Goal: Find specific page/section: Locate a particular part of the current website

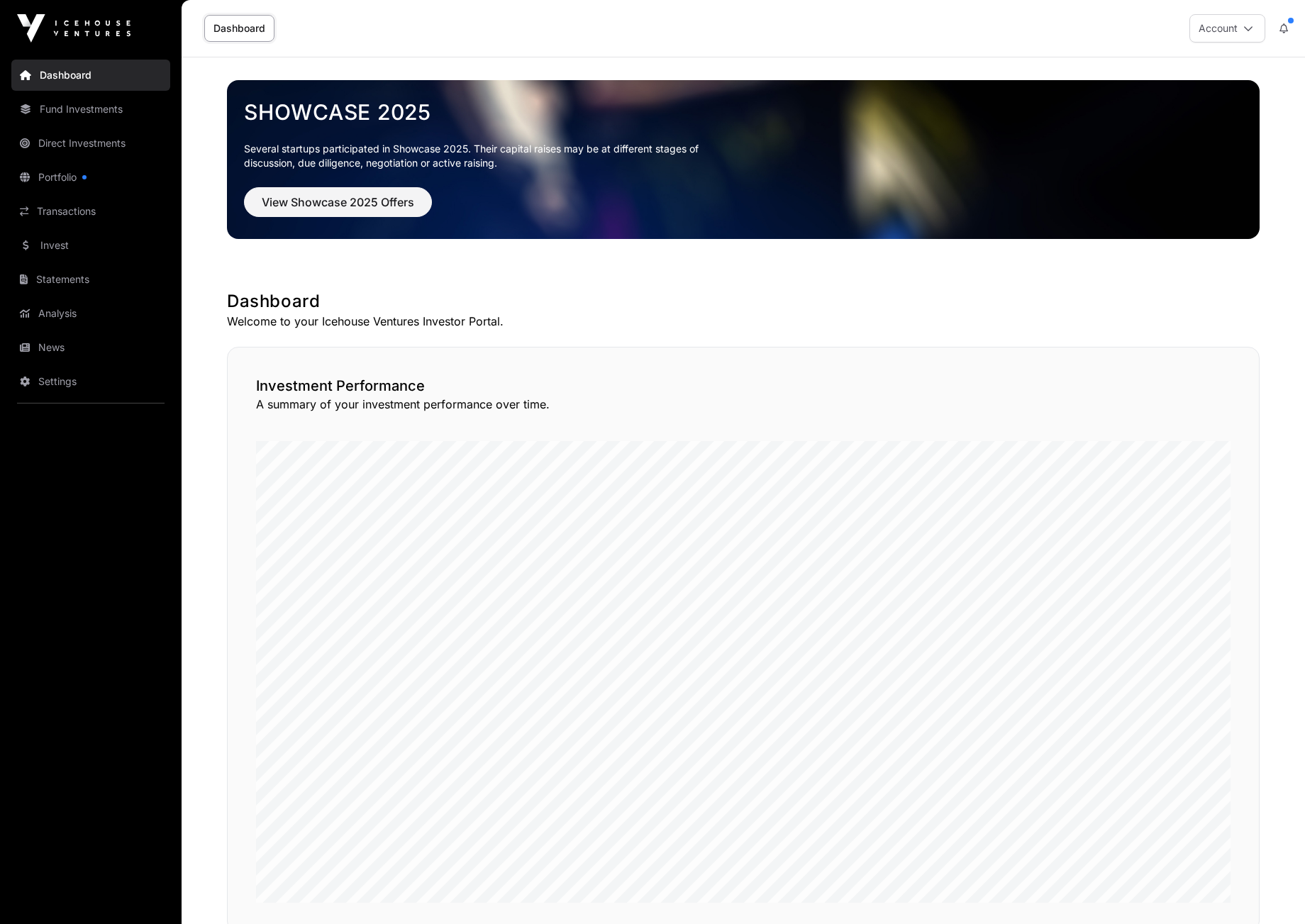
click at [56, 175] on link "Portfolio" at bounding box center [90, 177] width 159 height 31
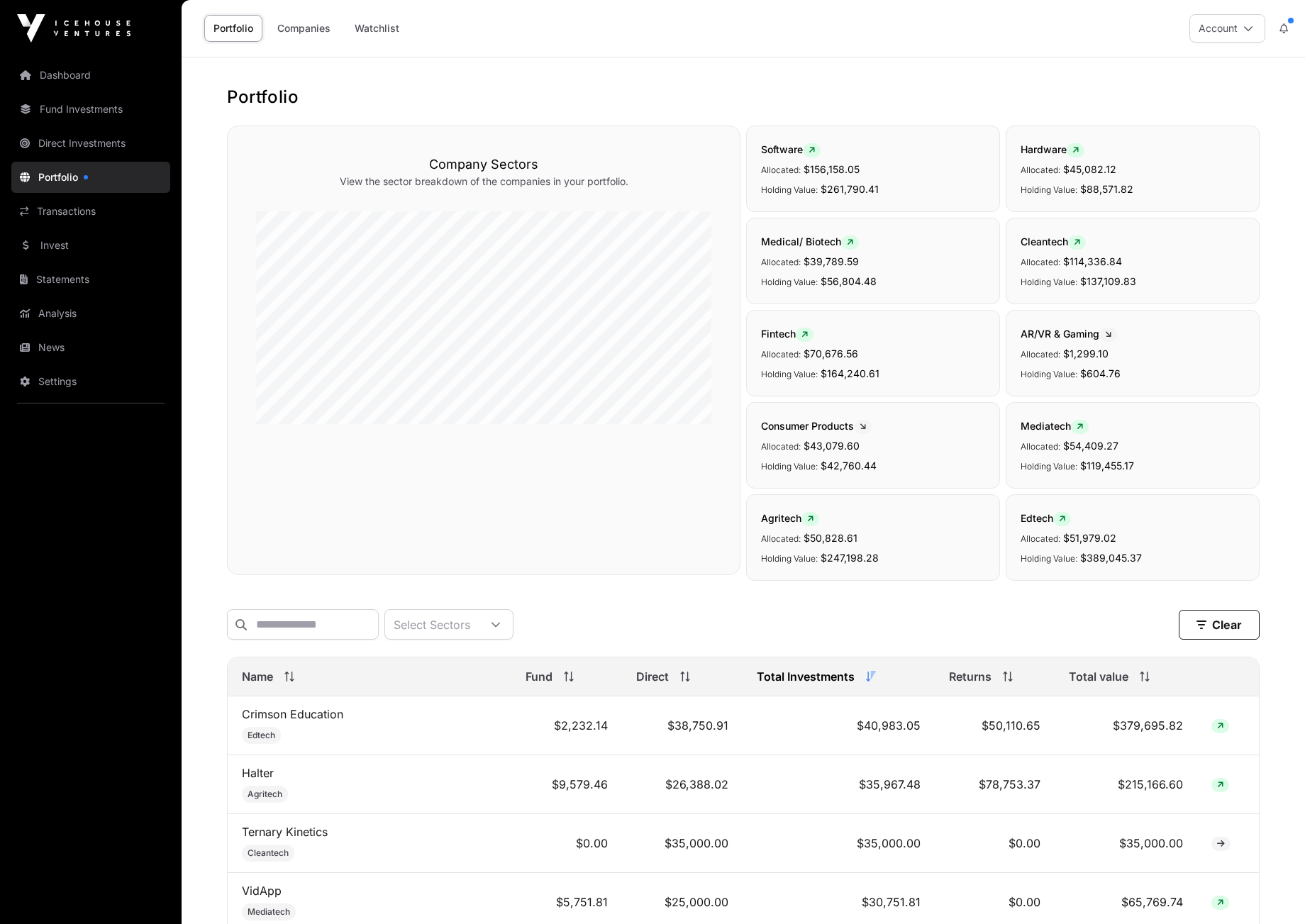
click at [306, 26] on link "Companies" at bounding box center [303, 29] width 72 height 27
click at [309, 28] on link "Companies" at bounding box center [303, 29] width 72 height 27
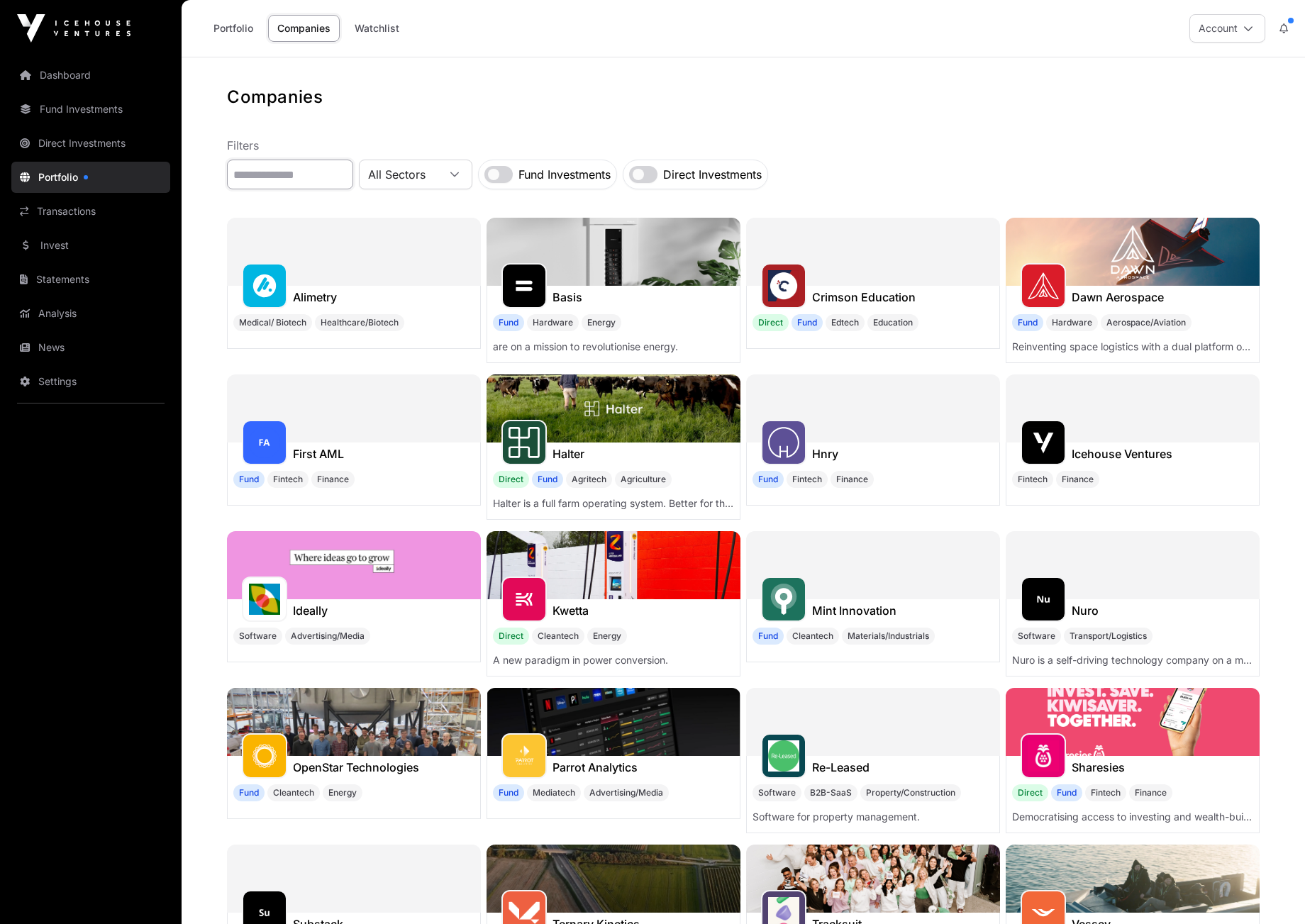
click at [270, 178] on input "text" at bounding box center [290, 175] width 127 height 30
click at [802, 451] on div at bounding box center [784, 443] width 45 height 45
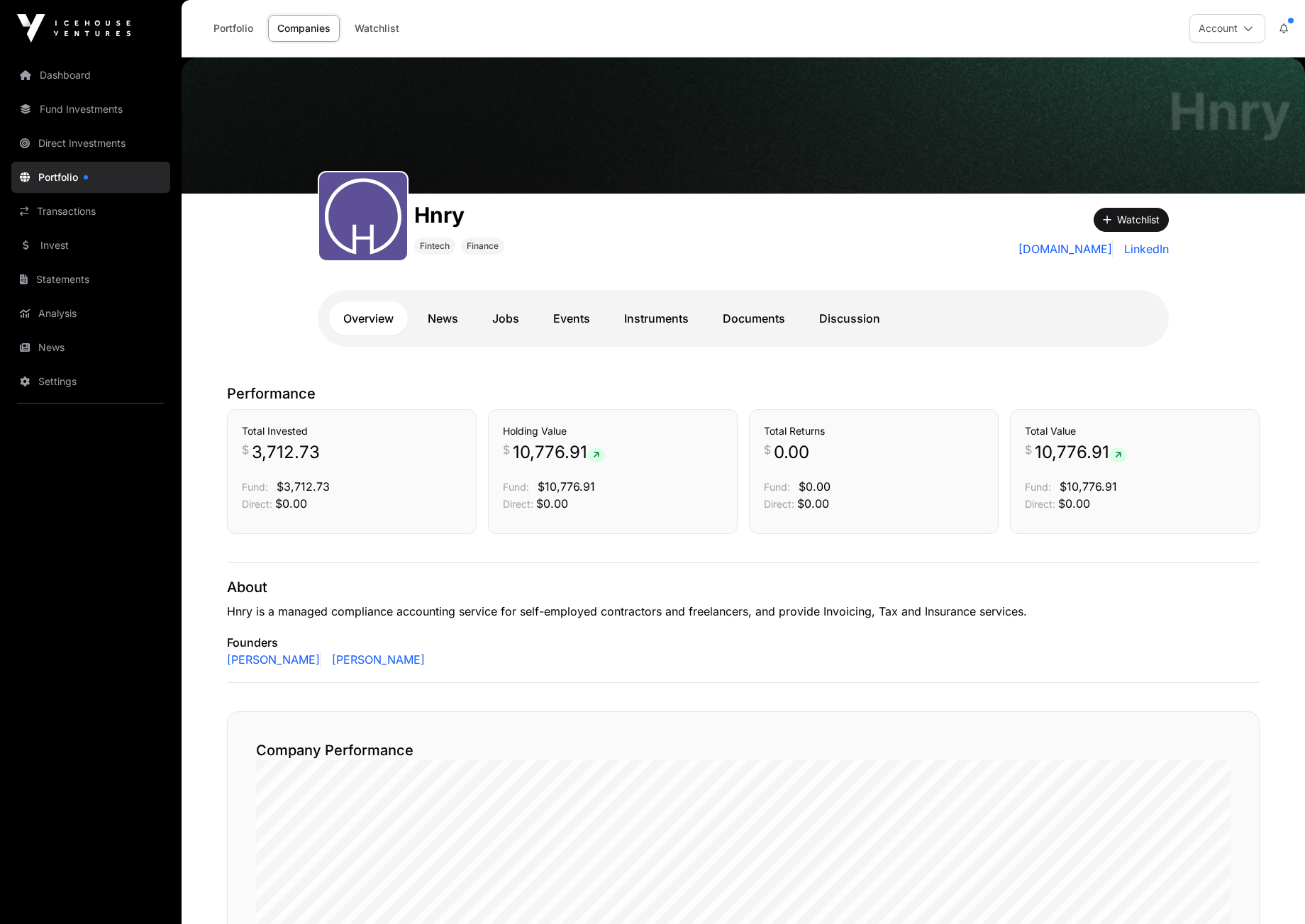
click at [1251, 30] on icon at bounding box center [1248, 28] width 10 height 10
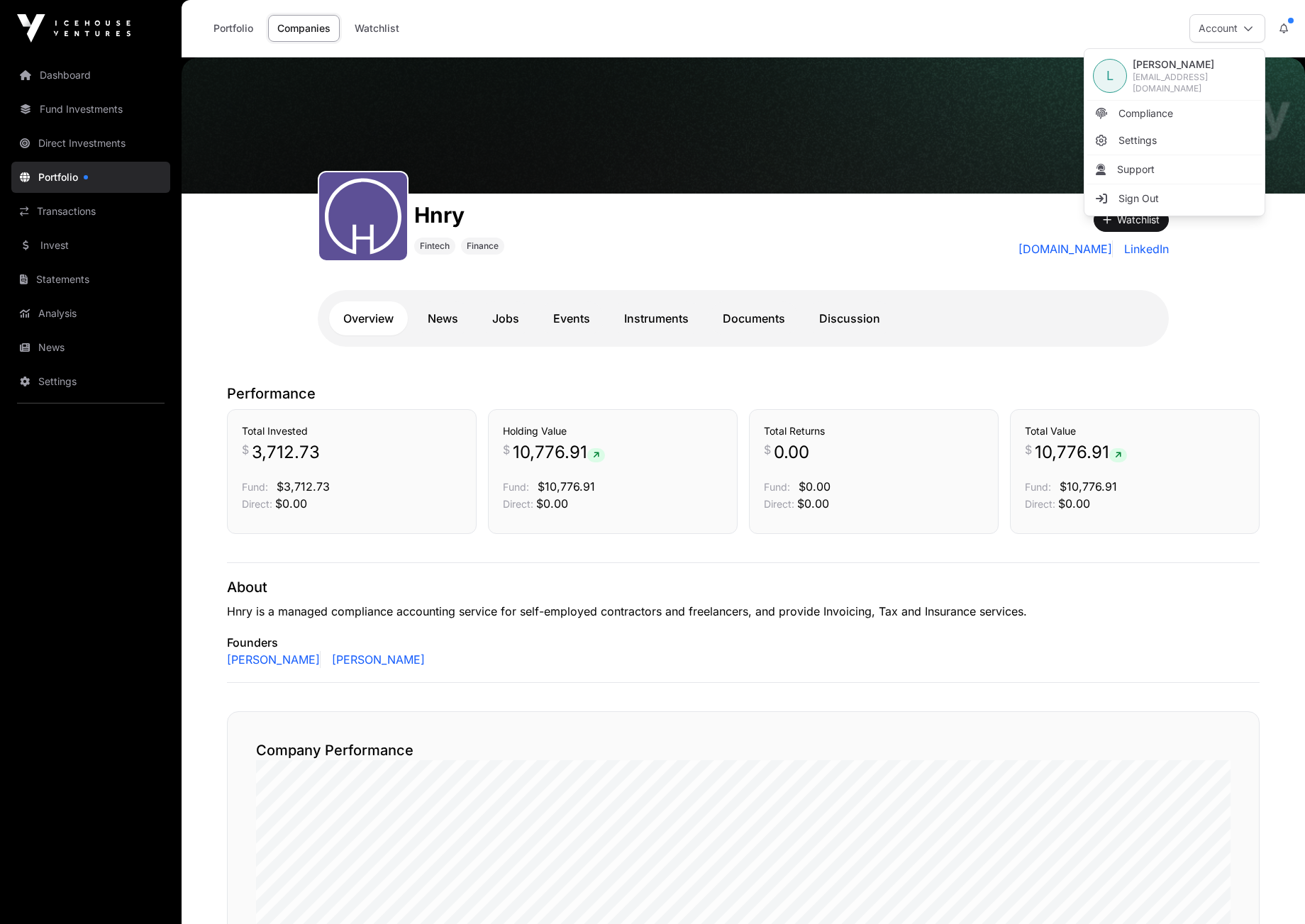
click at [1130, 194] on span "Sign Out" at bounding box center [1139, 198] width 41 height 14
